Goal: Information Seeking & Learning: Learn about a topic

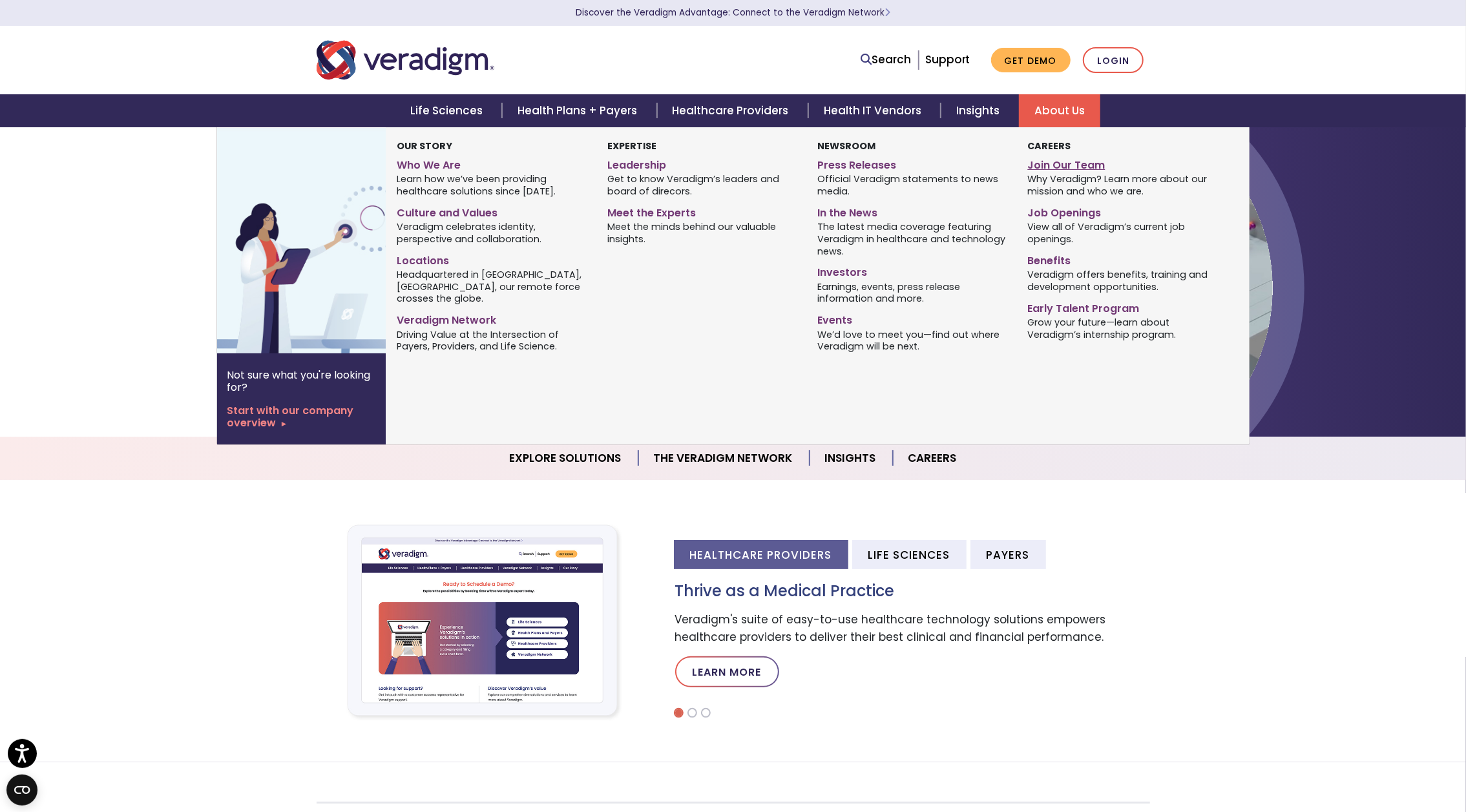
click at [1058, 169] on link "Join Our Team" at bounding box center [1123, 163] width 191 height 19
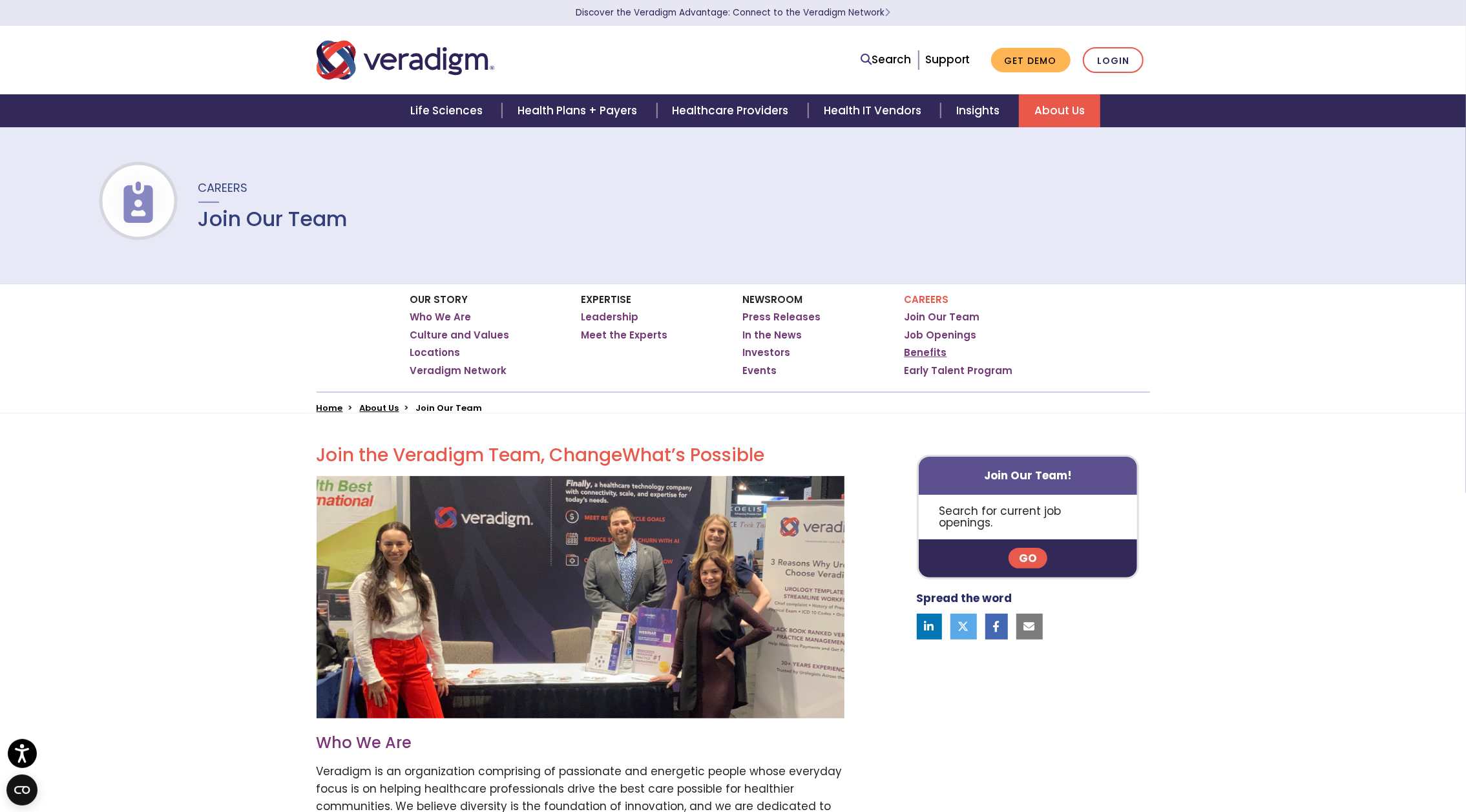
click at [932, 353] on link "Benefits" at bounding box center [926, 352] width 43 height 13
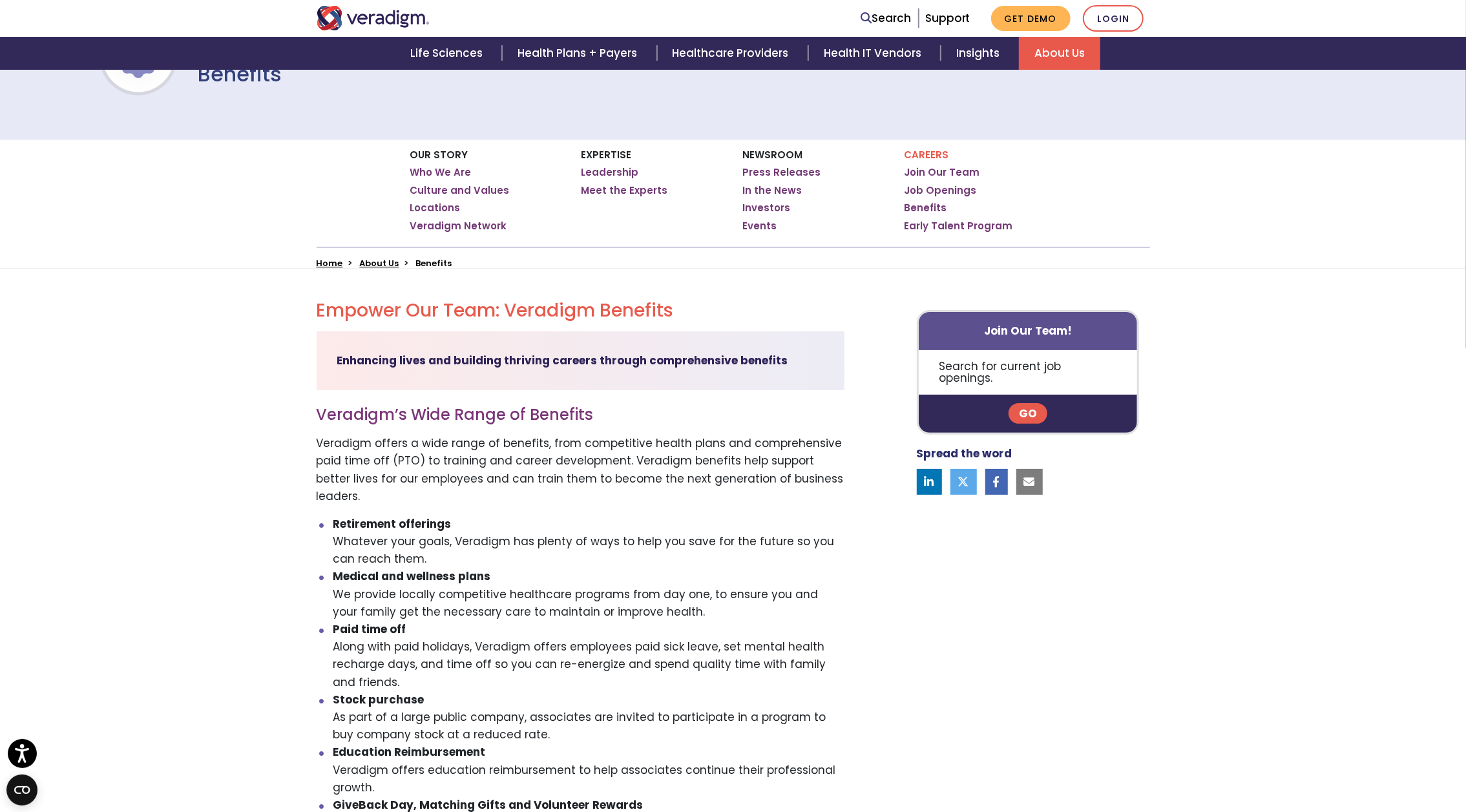
scroll to position [134, 0]
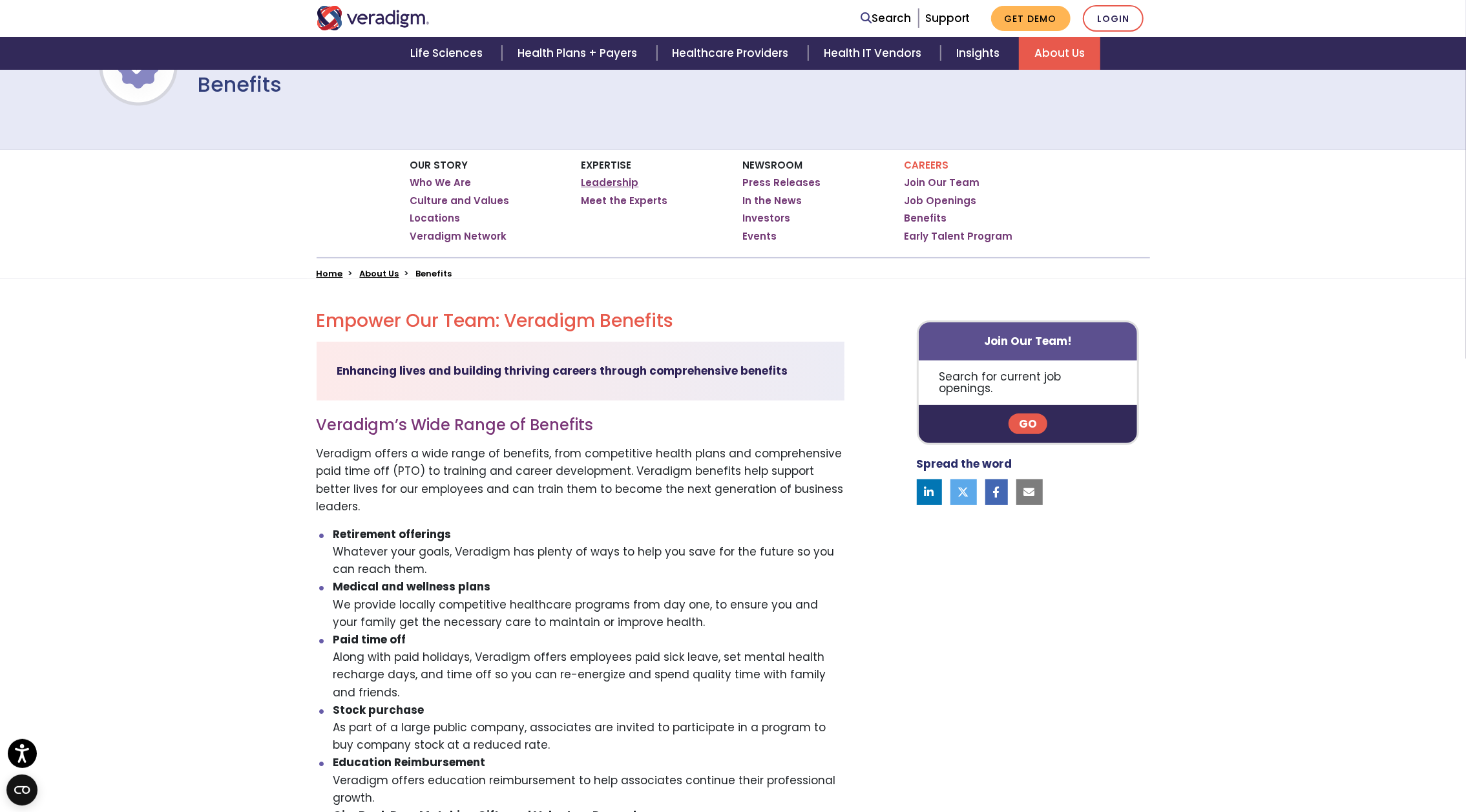
click at [614, 182] on link "Leadership" at bounding box center [610, 182] width 58 height 13
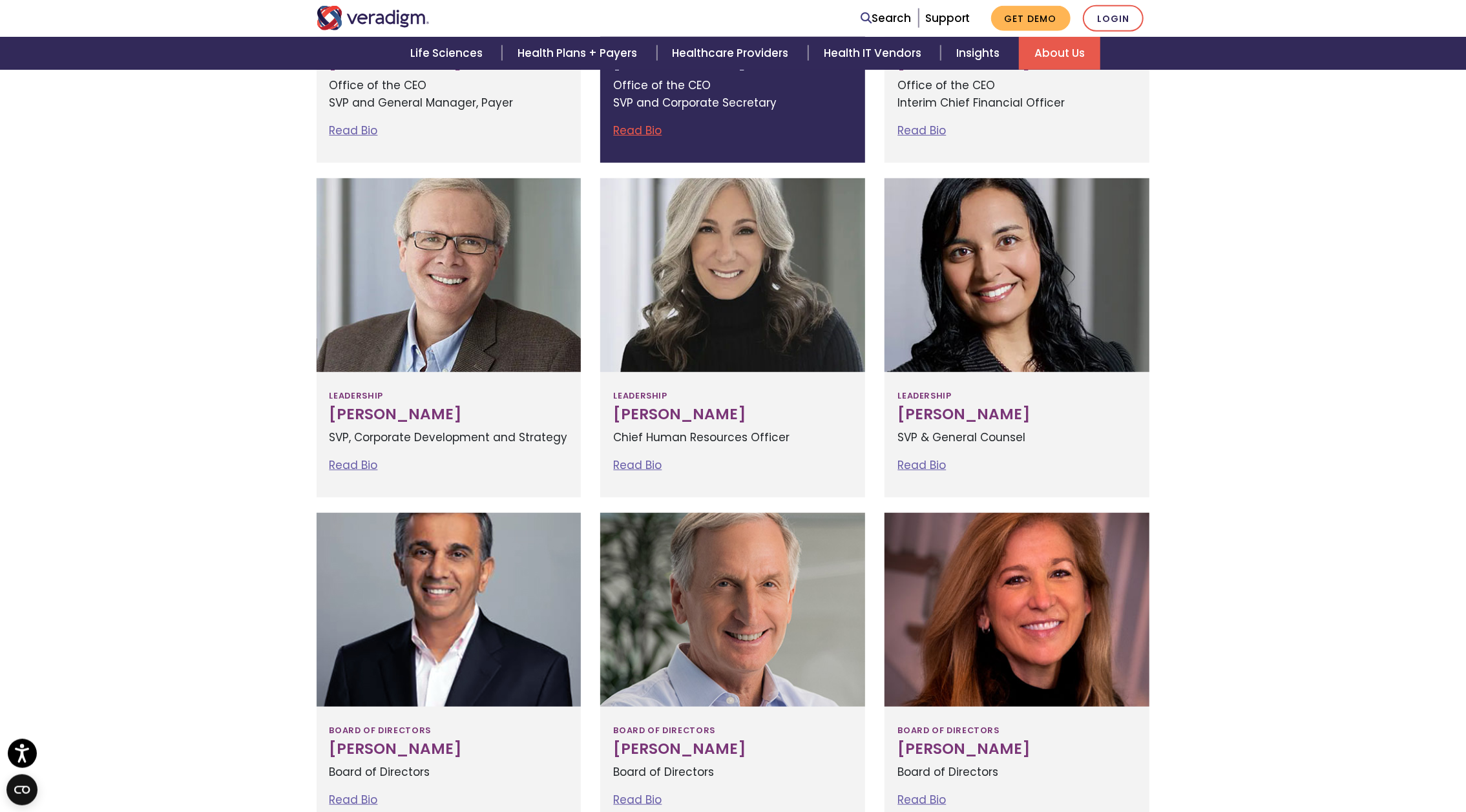
scroll to position [672, 0]
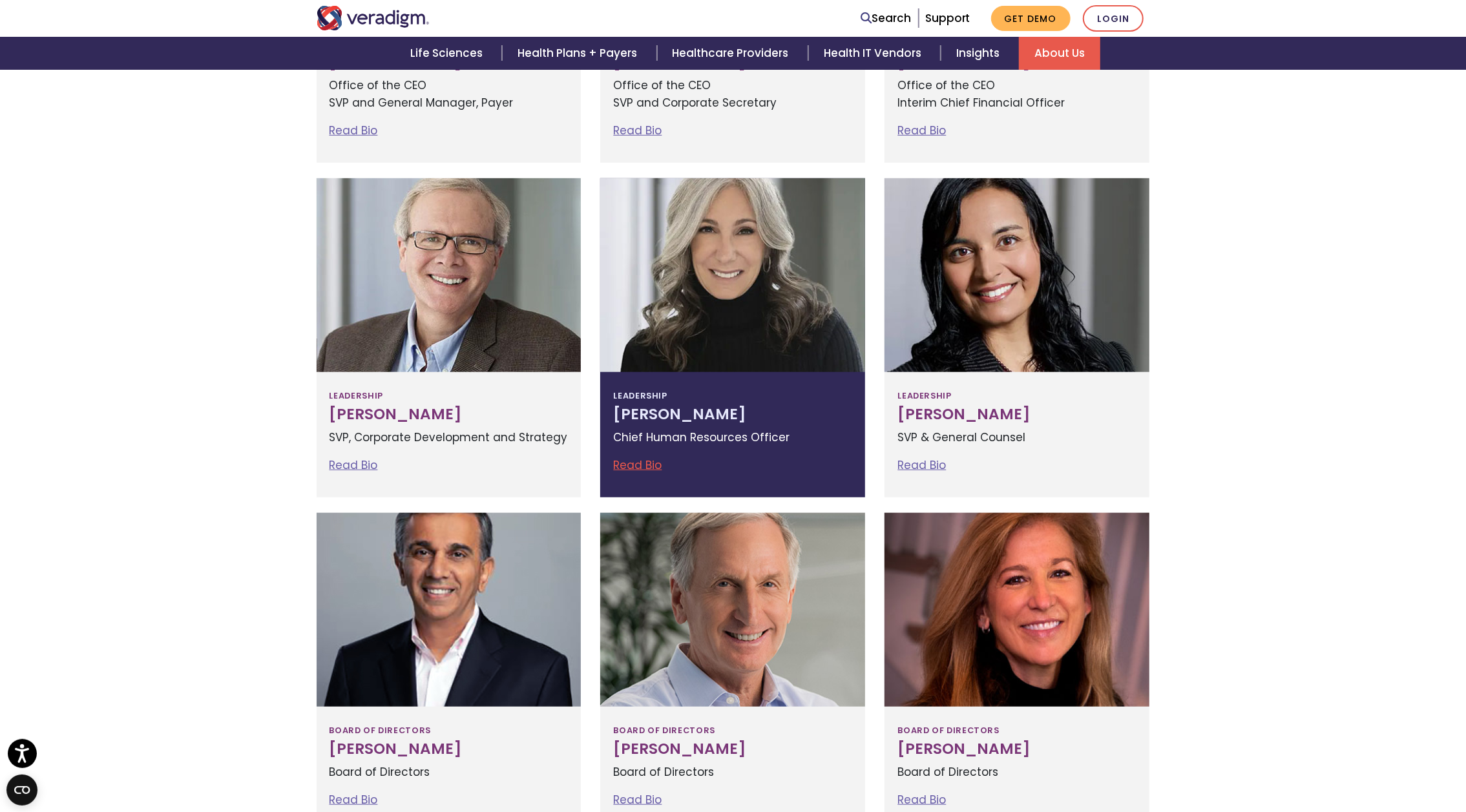
click at [658, 418] on h3 "Lisa Hammond" at bounding box center [733, 414] width 239 height 18
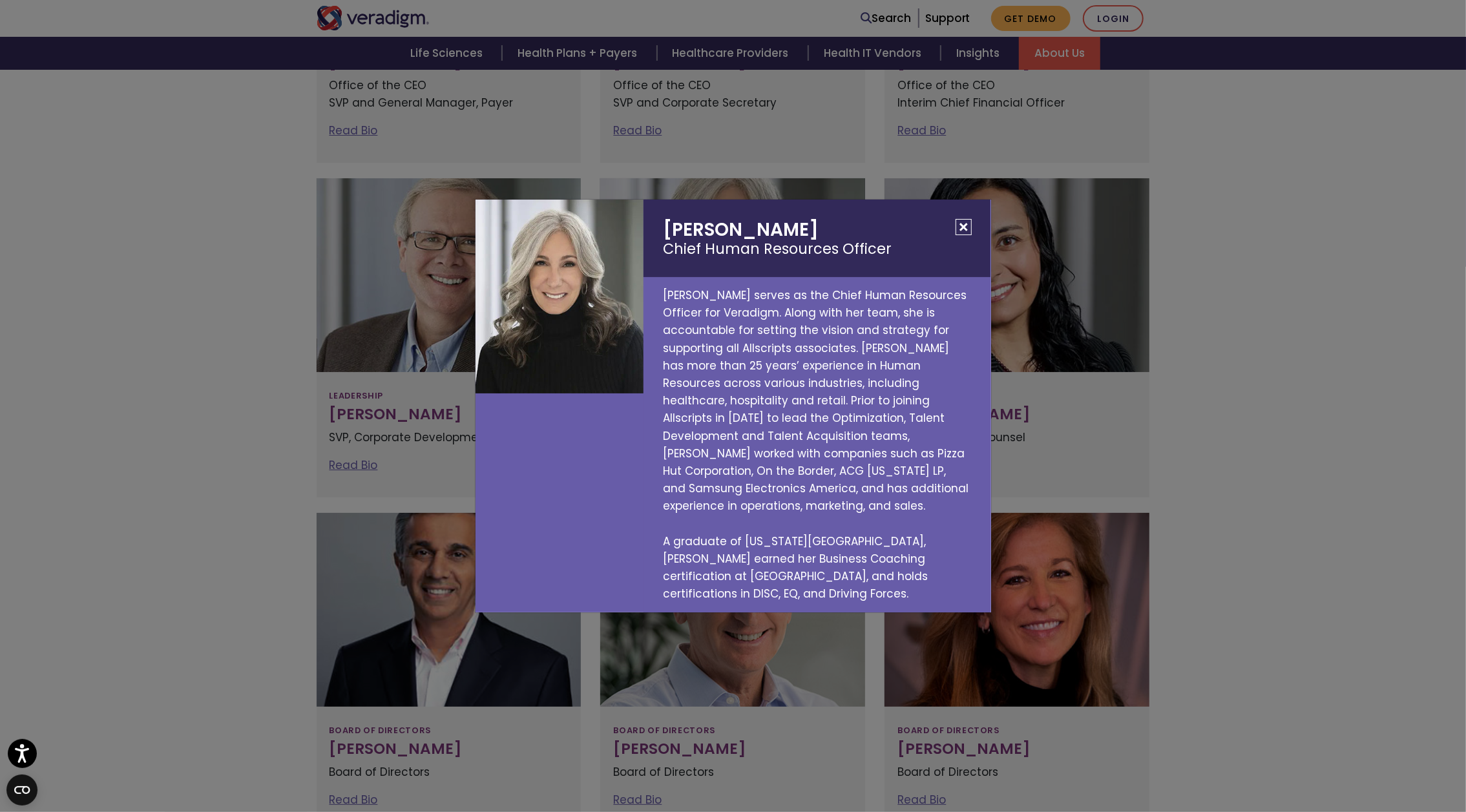
click at [958, 235] on button "Close" at bounding box center [964, 227] width 17 height 17
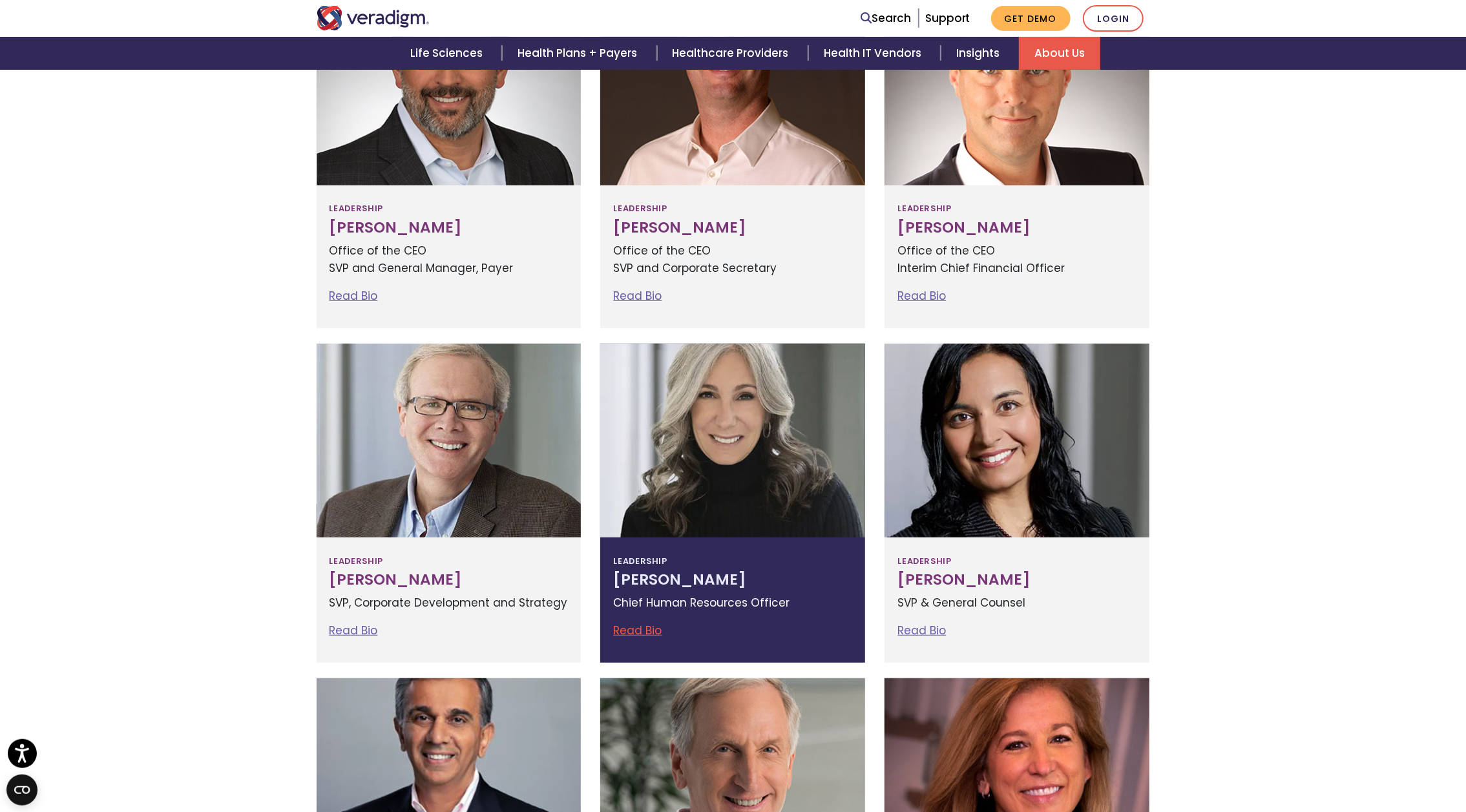
scroll to position [471, 0]
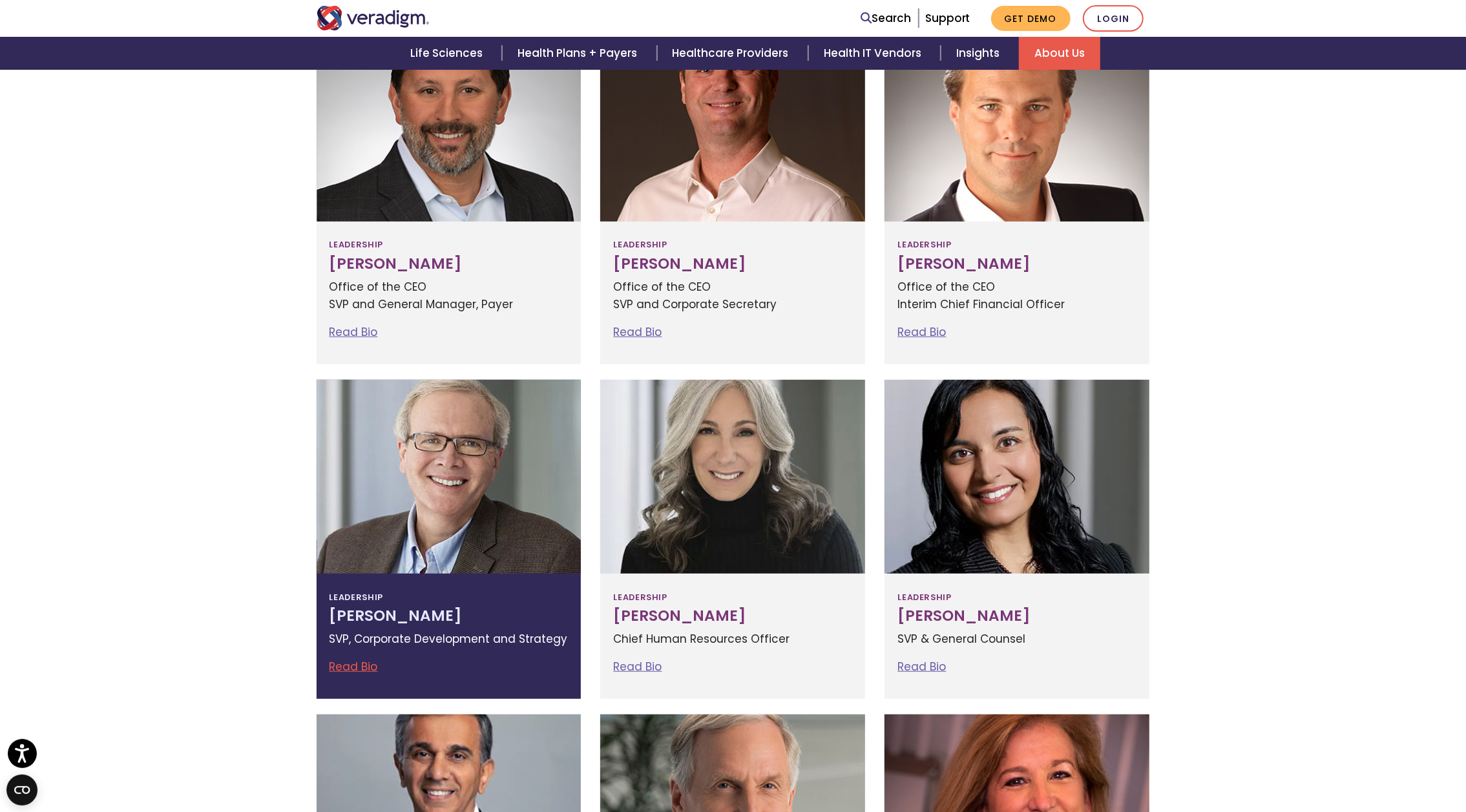
click at [499, 448] on div at bounding box center [449, 477] width 265 height 194
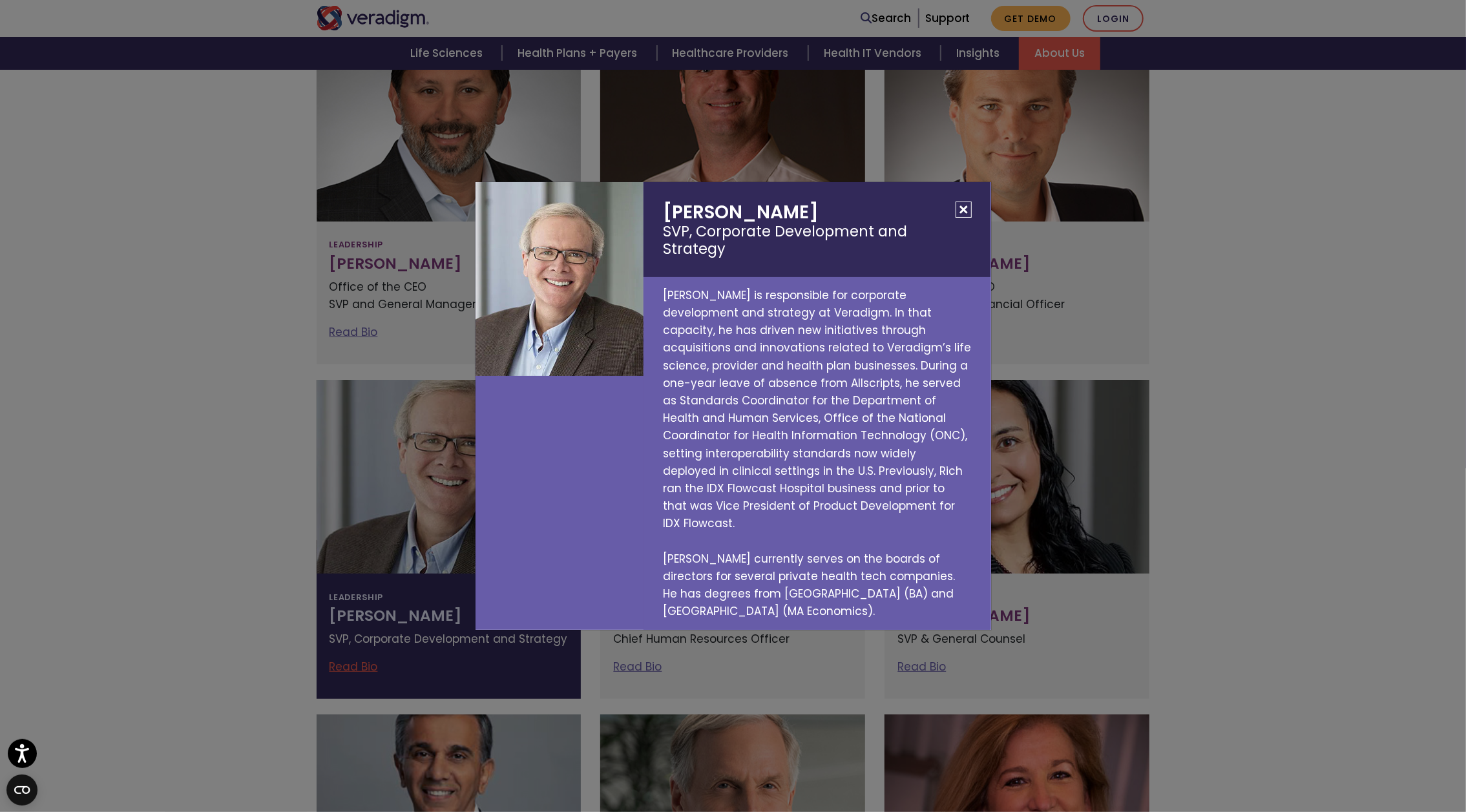
click at [963, 218] on button "Close" at bounding box center [964, 210] width 17 height 17
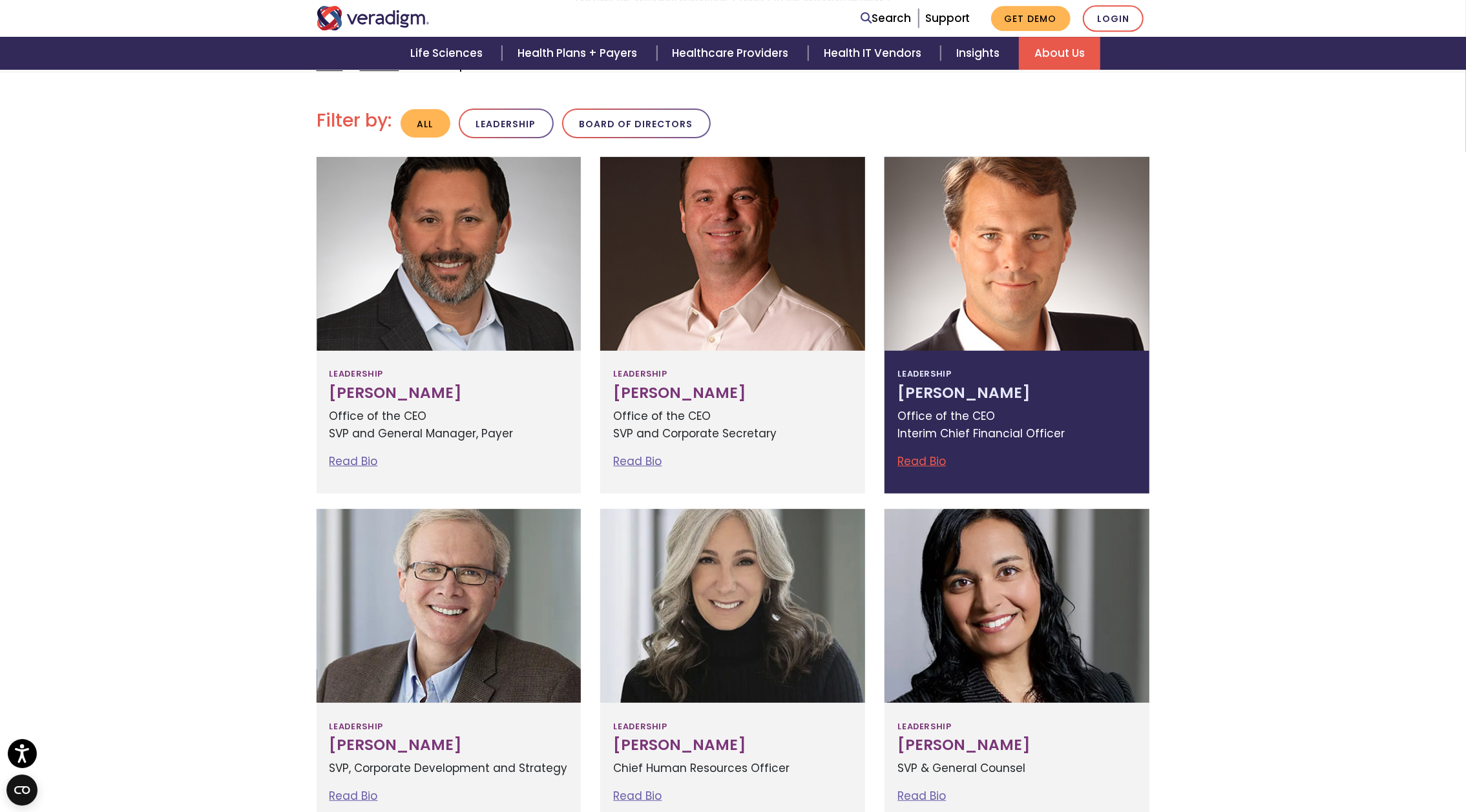
scroll to position [336, 0]
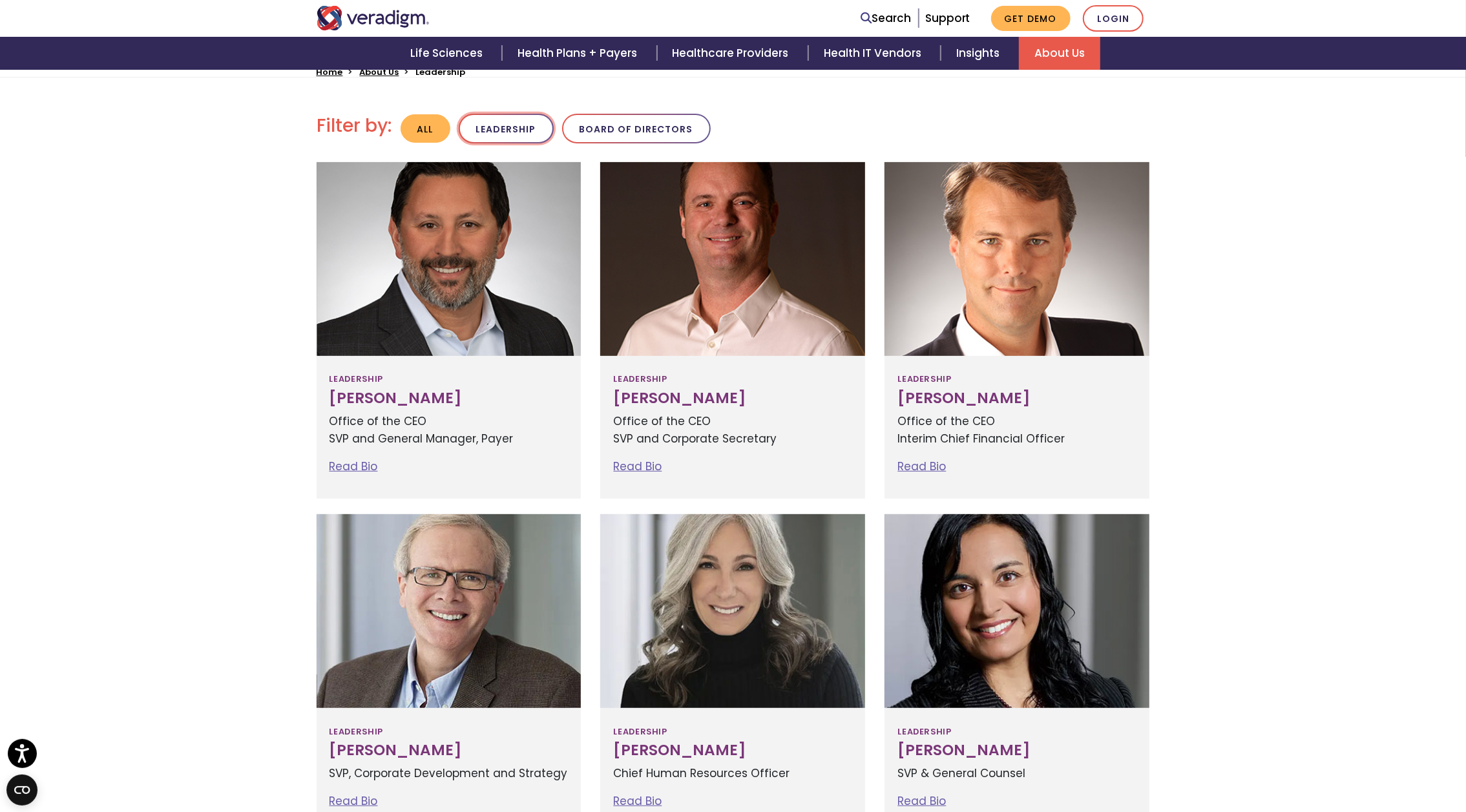
click at [517, 131] on button "Leadership" at bounding box center [506, 128] width 95 height 30
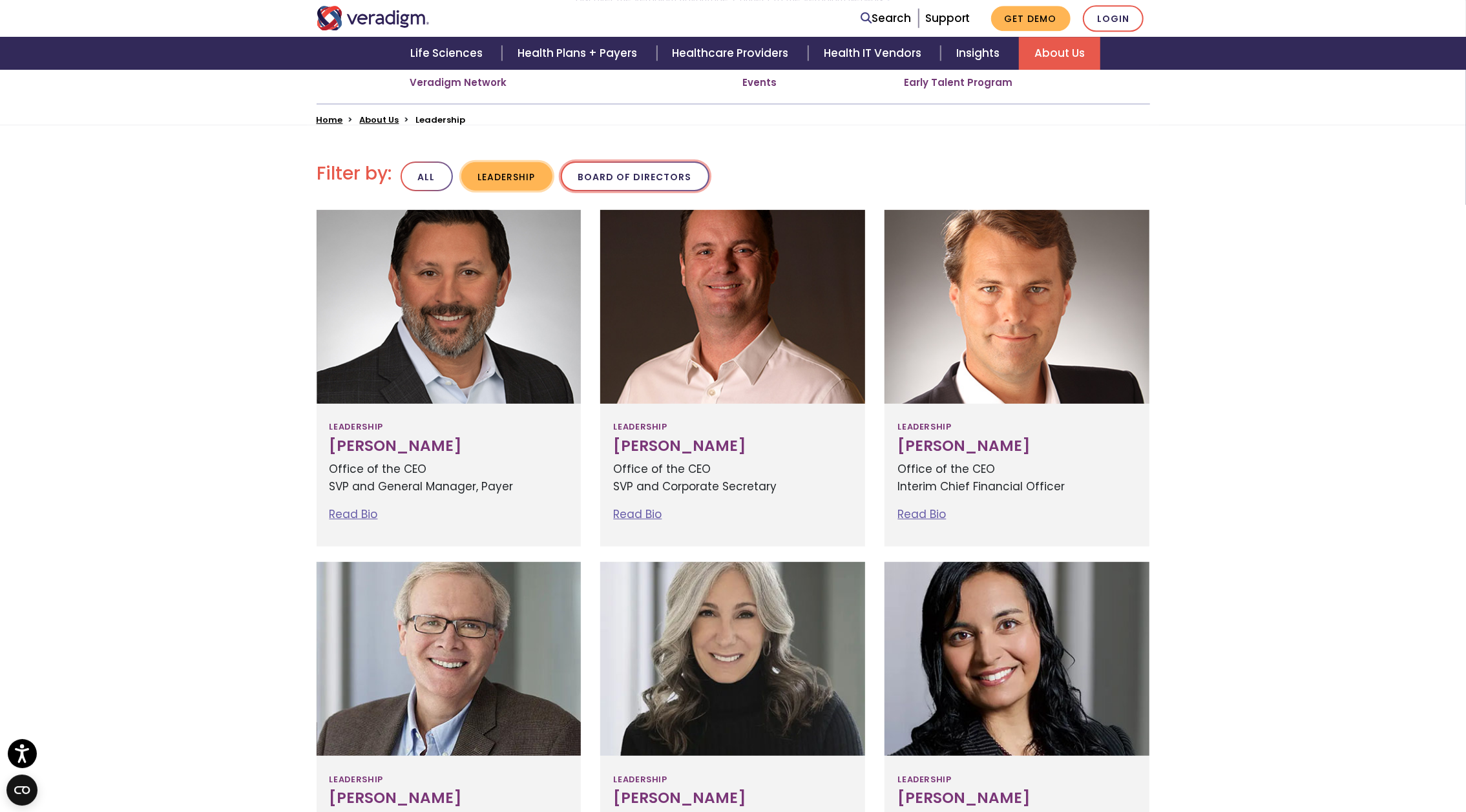
scroll to position [269, 0]
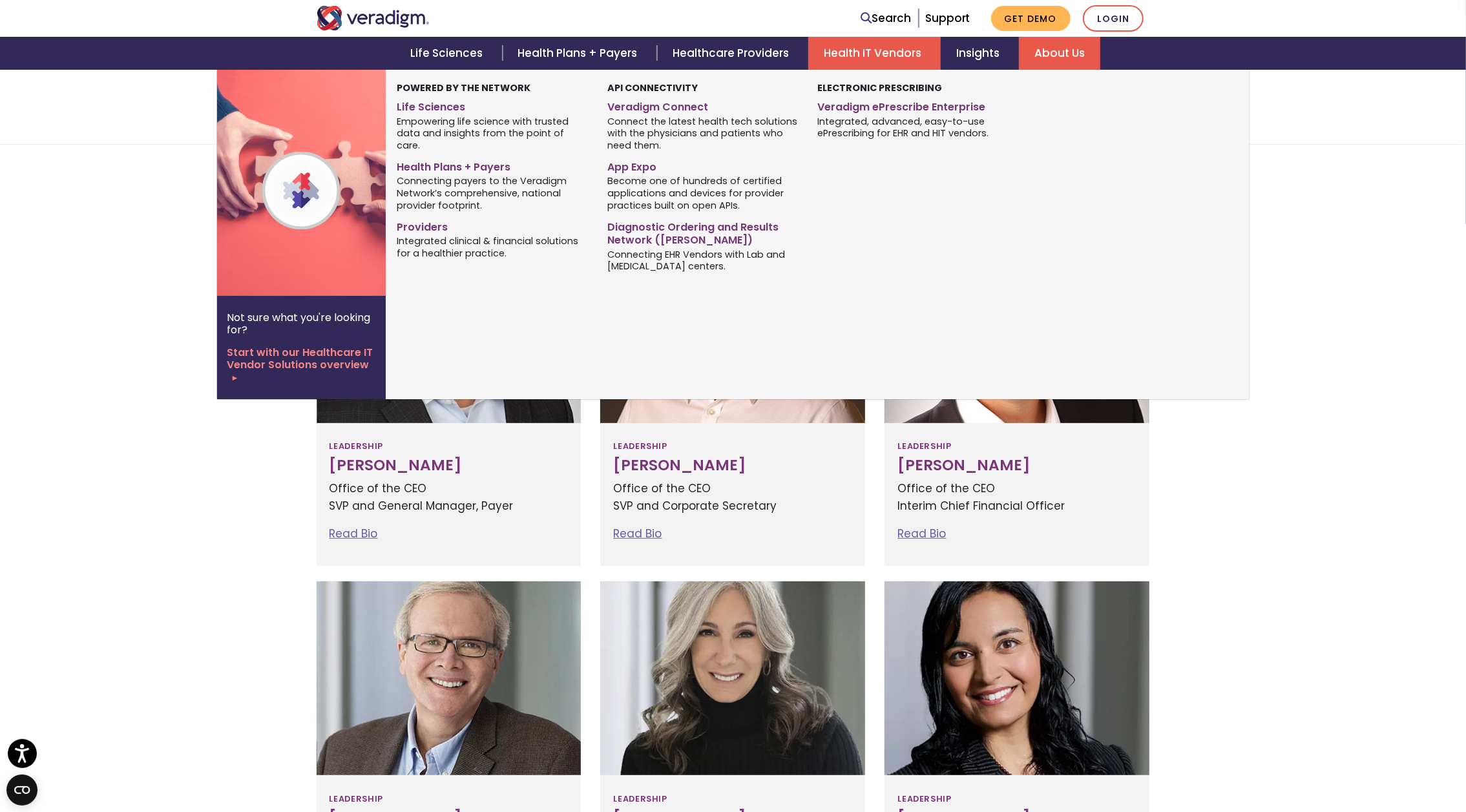
click at [855, 52] on link "Health IT Vendors" at bounding box center [874, 53] width 132 height 33
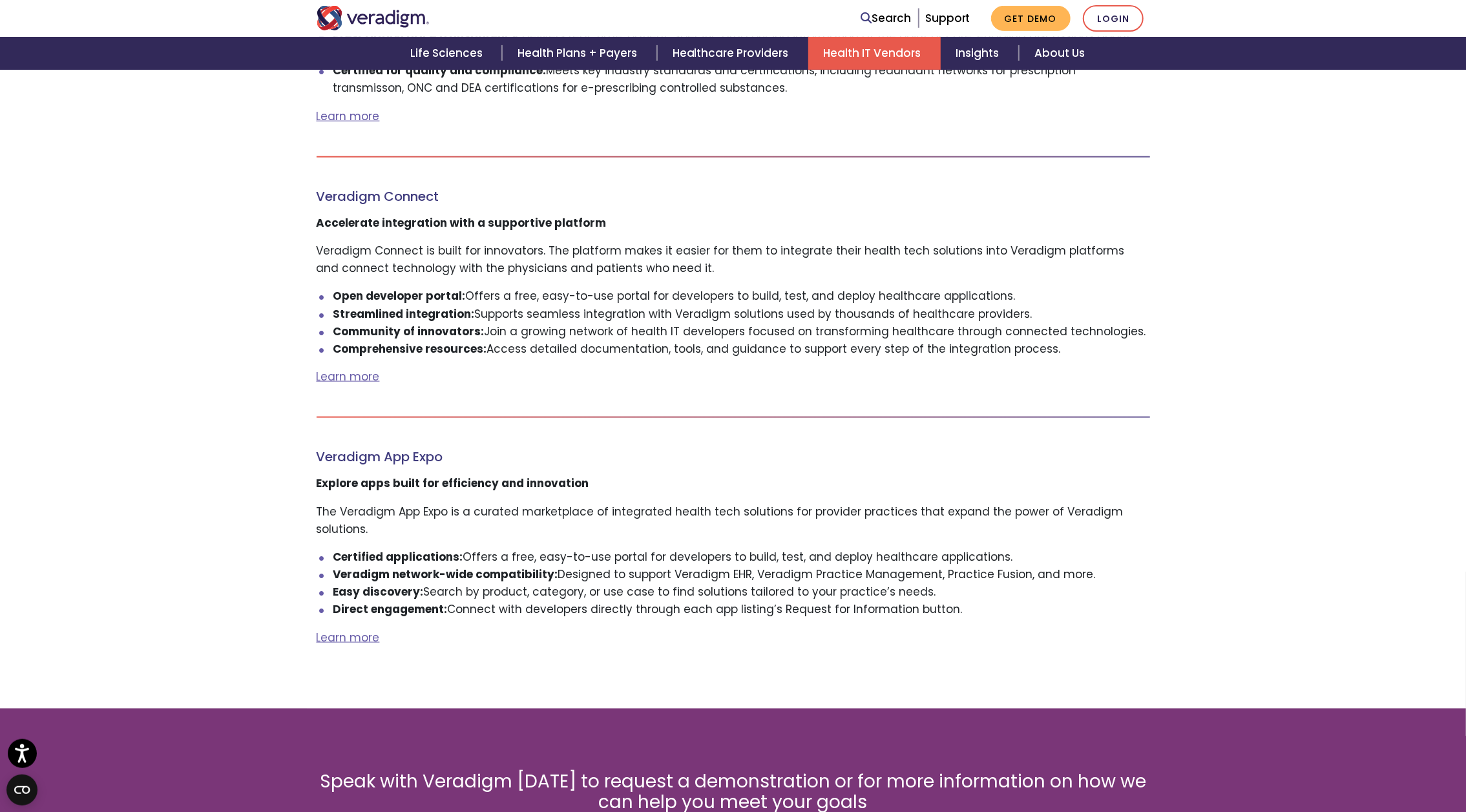
scroll to position [1478, 0]
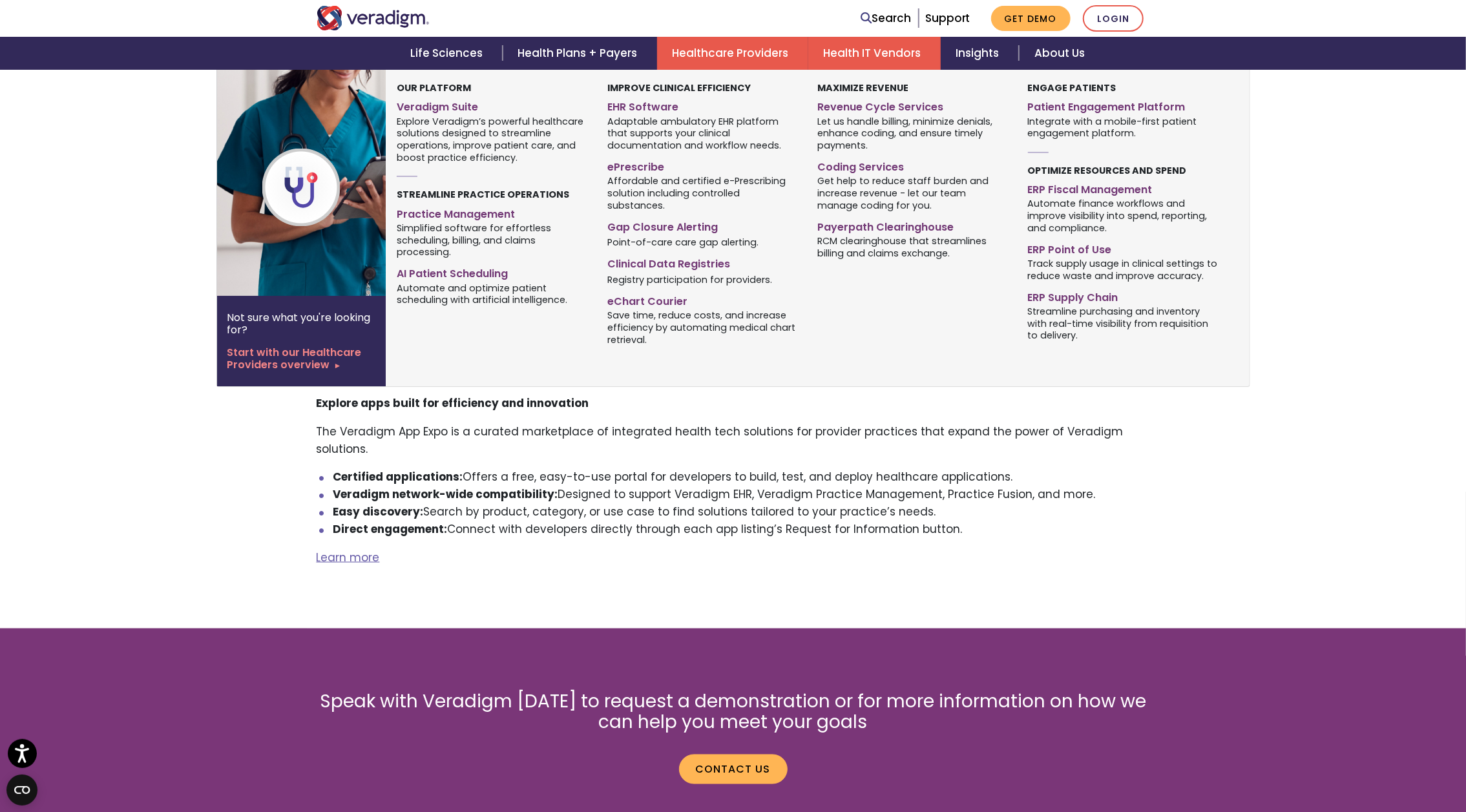
click at [725, 58] on link "Healthcare Providers" at bounding box center [732, 53] width 151 height 33
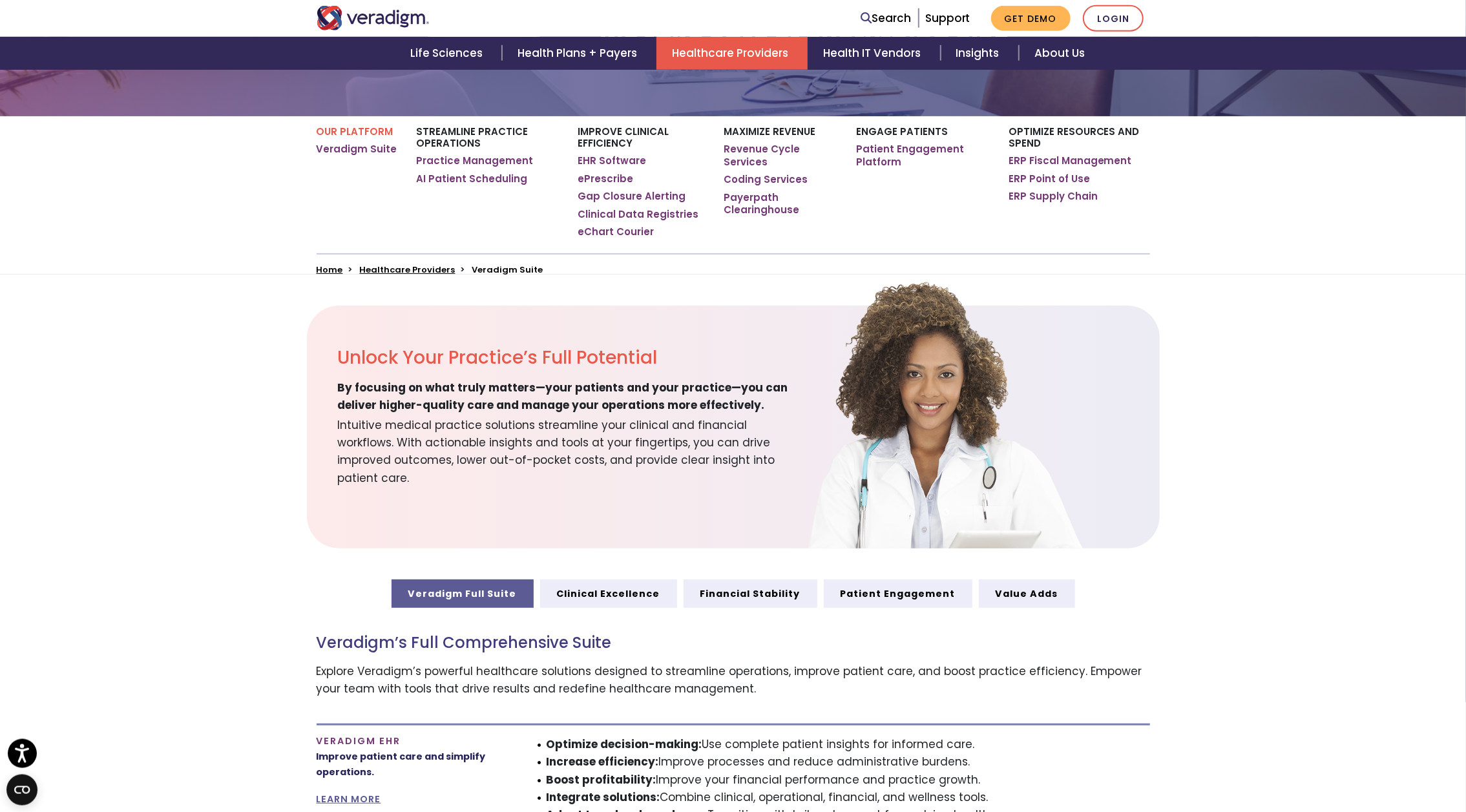
scroll to position [336, 0]
